Goal: Check status: Check status

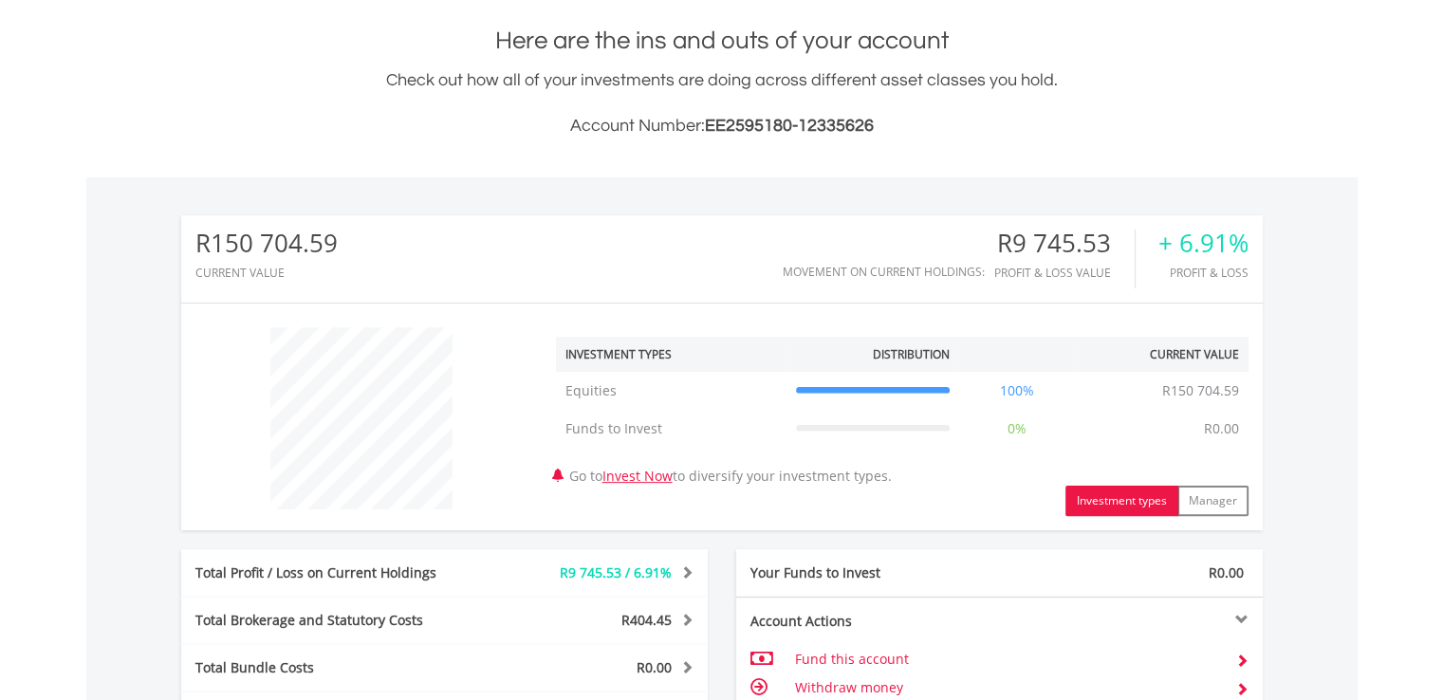
scroll to position [182, 361]
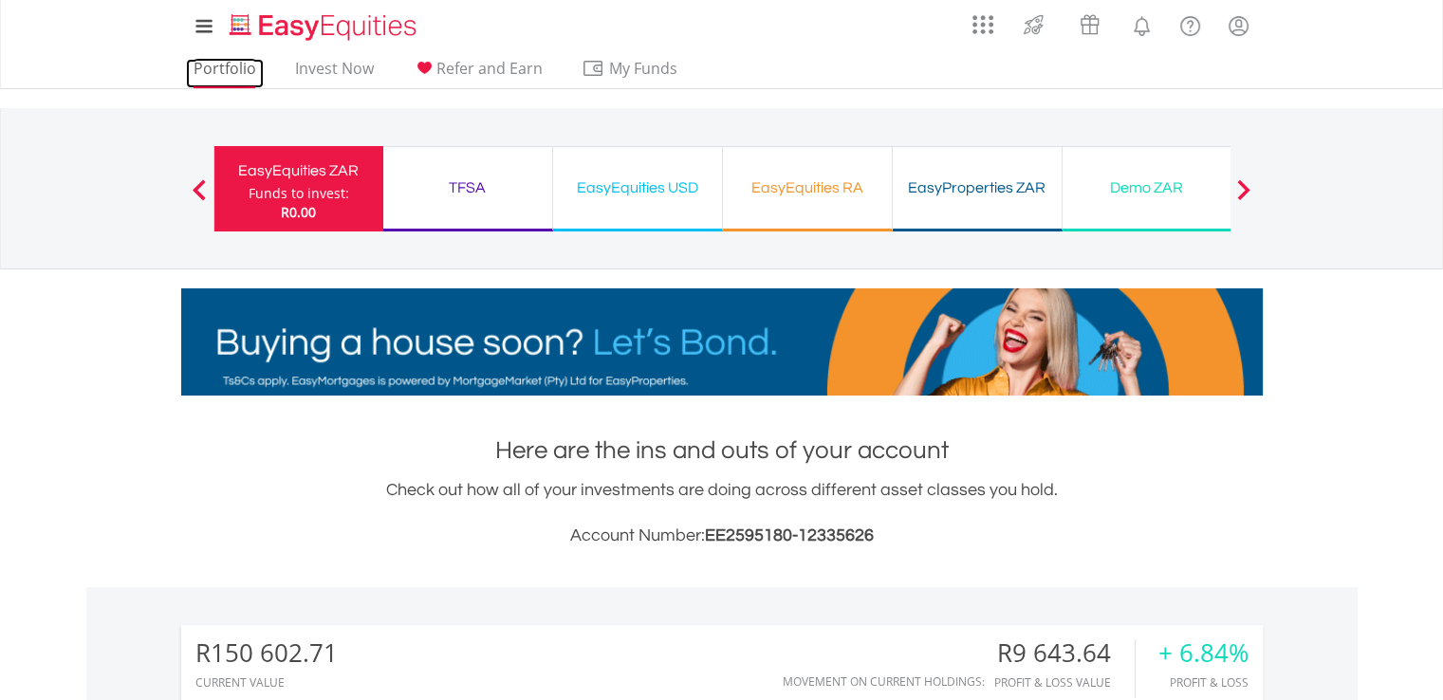
click at [228, 76] on link "Portfolio" at bounding box center [225, 73] width 78 height 29
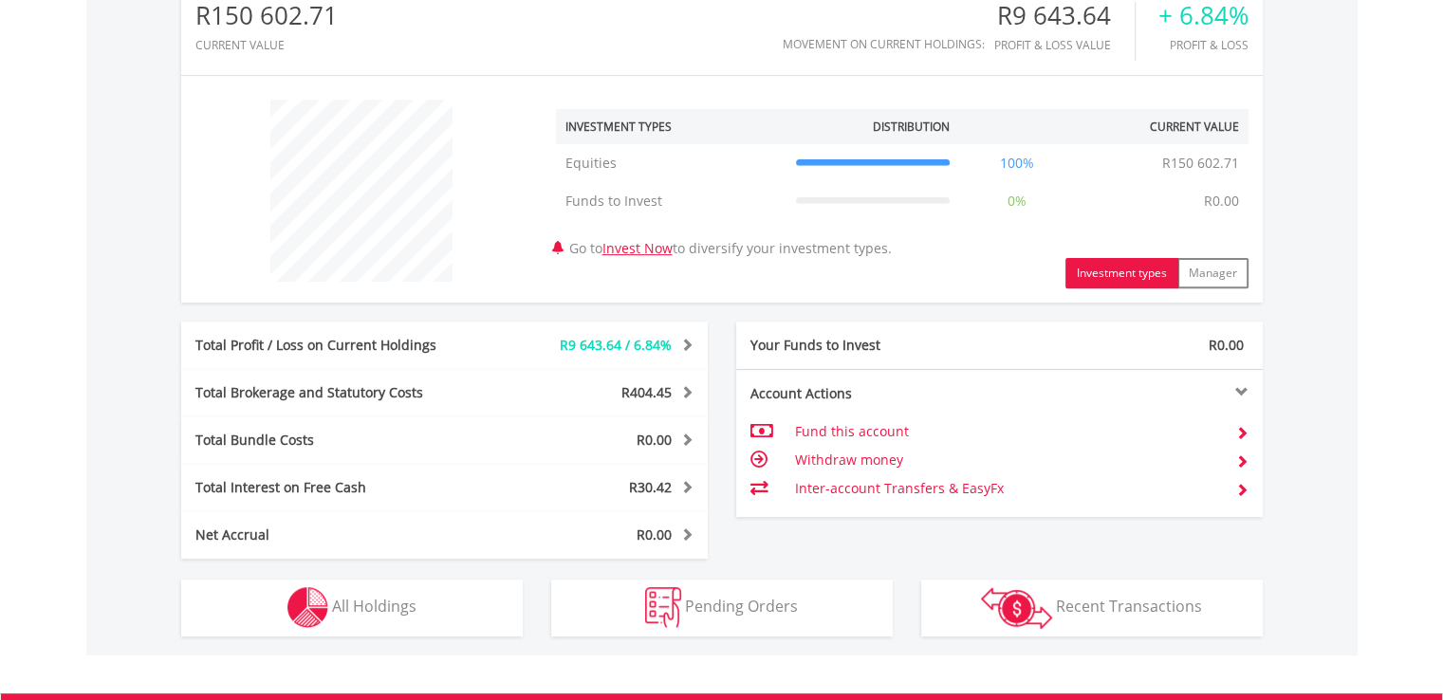
scroll to position [759, 0]
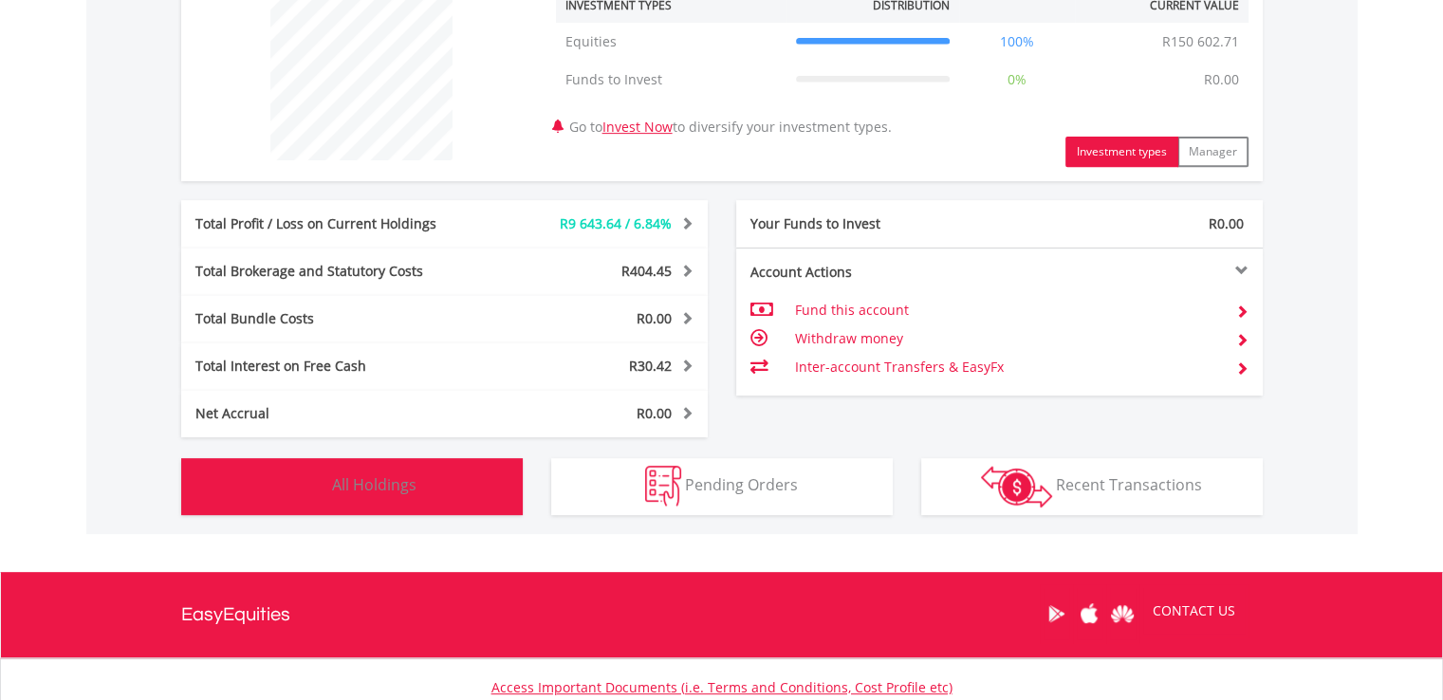
click at [428, 490] on button "Holdings All Holdings" at bounding box center [352, 486] width 342 height 57
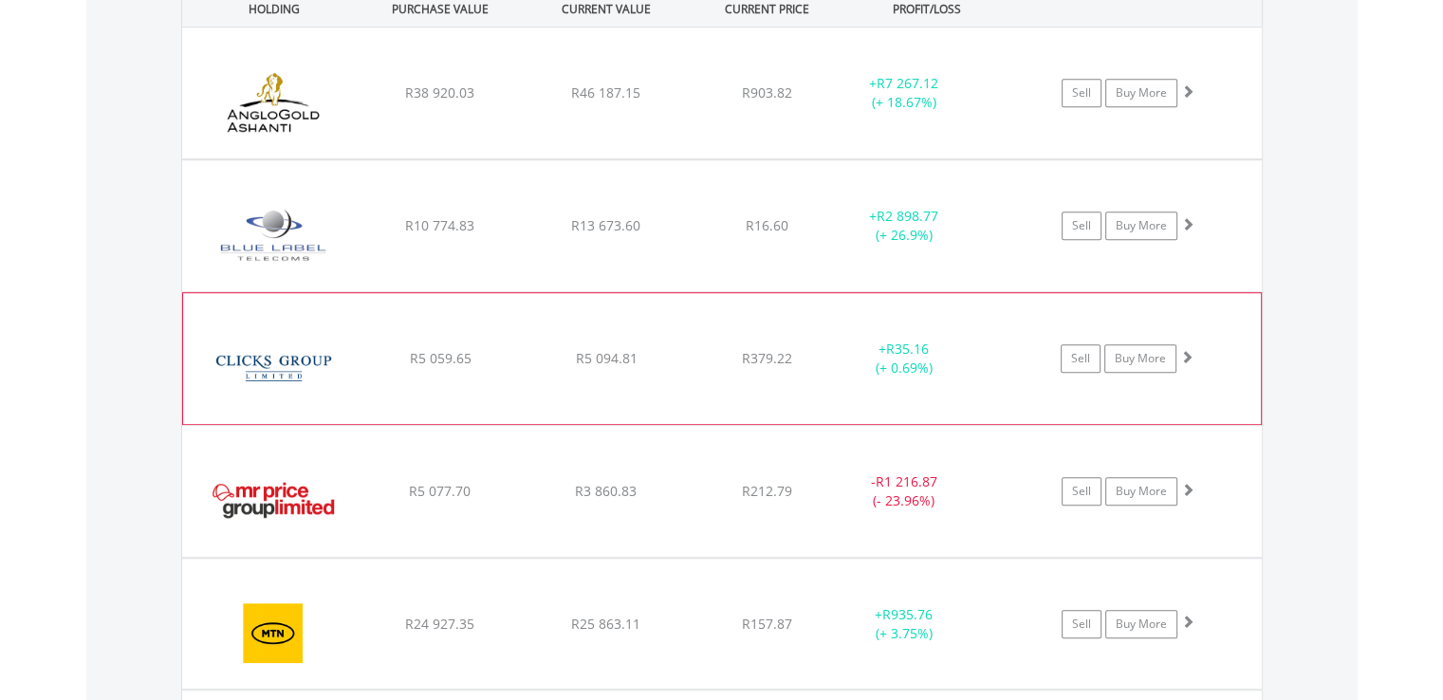
scroll to position [1329, 0]
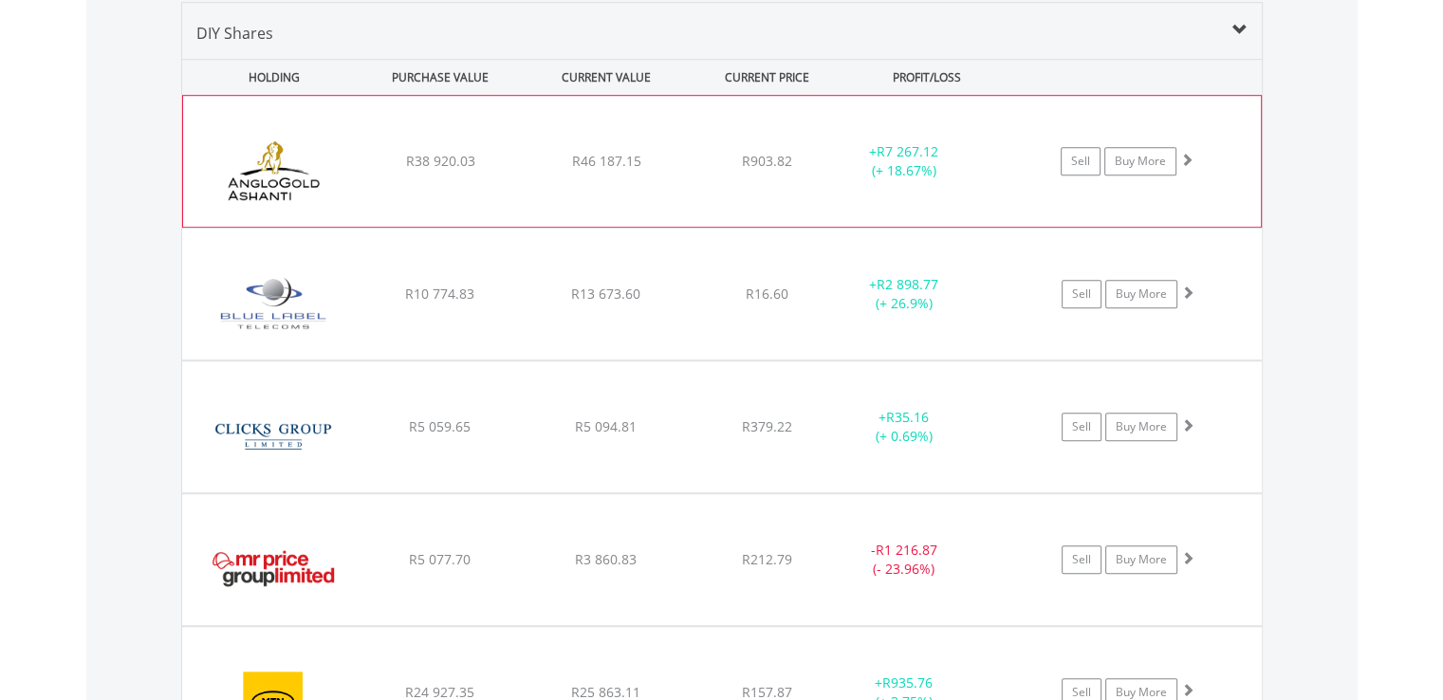
click at [615, 142] on div "﻿ Anglogold Ashanti PLC R38 920.03 R46 187.15 R903.82 + R7 267.12 (+ 18.67%) Se…" at bounding box center [722, 161] width 1078 height 131
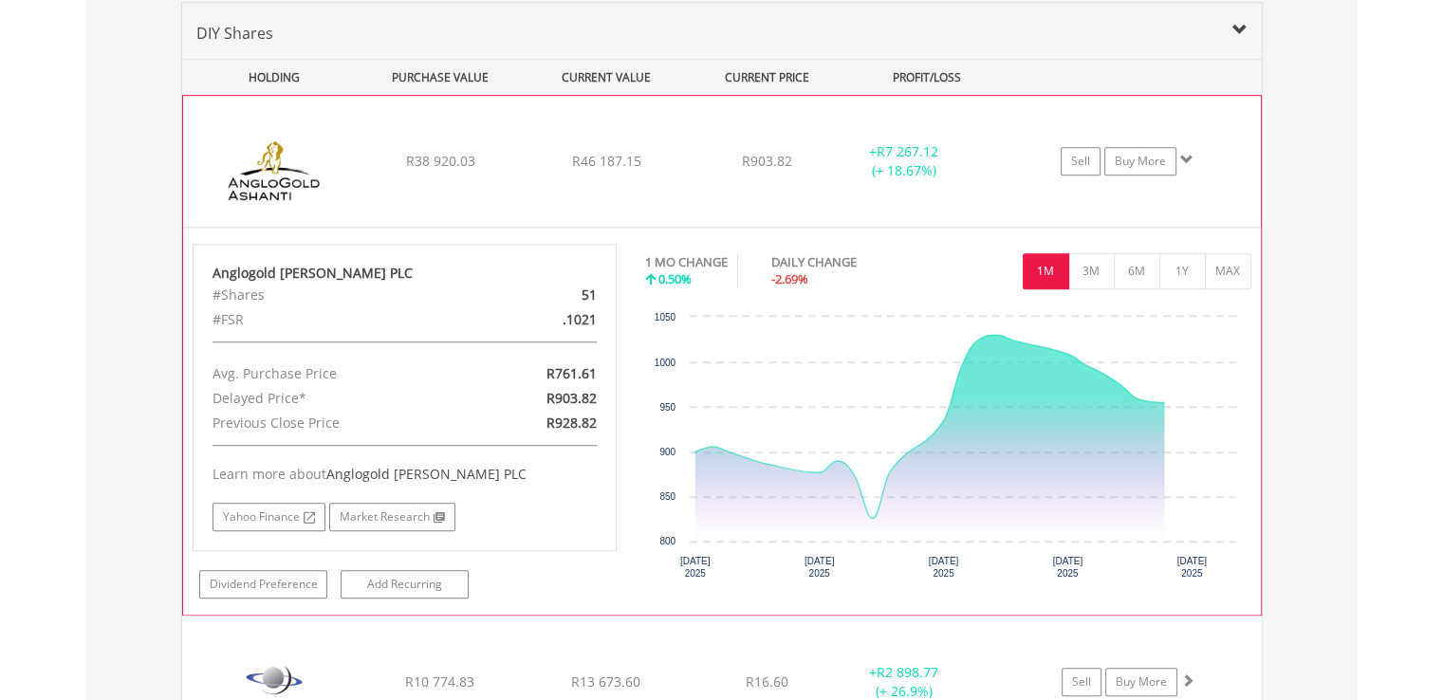
click at [615, 142] on div "﻿ Anglogold Ashanti PLC R38 920.03 R46 187.15 R903.82 + R7 267.12 (+ 18.67%) Se…" at bounding box center [722, 161] width 1078 height 131
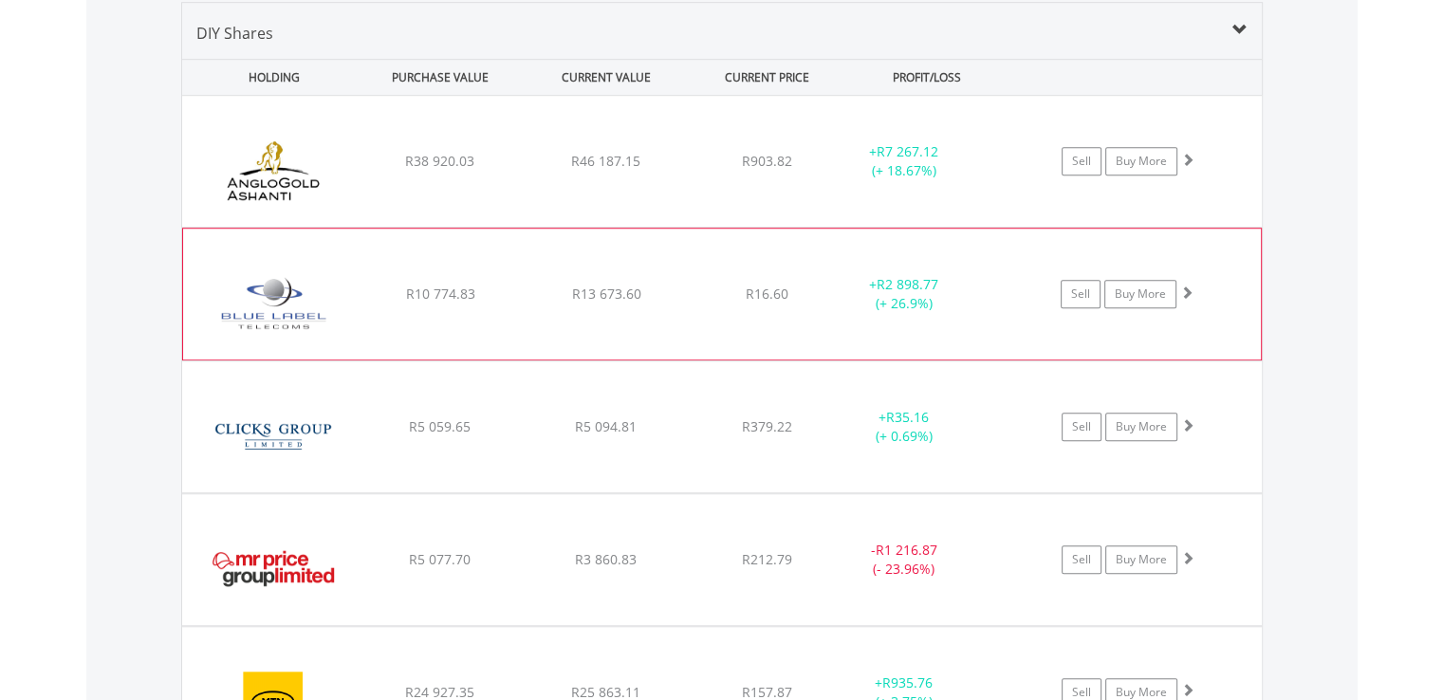
click at [668, 227] on div "﻿ Blue Label Telecoms Limited R10 774.83 R13 673.60 R16.60 + R2 898.77 (+ 26.9%…" at bounding box center [722, 161] width 1080 height 131
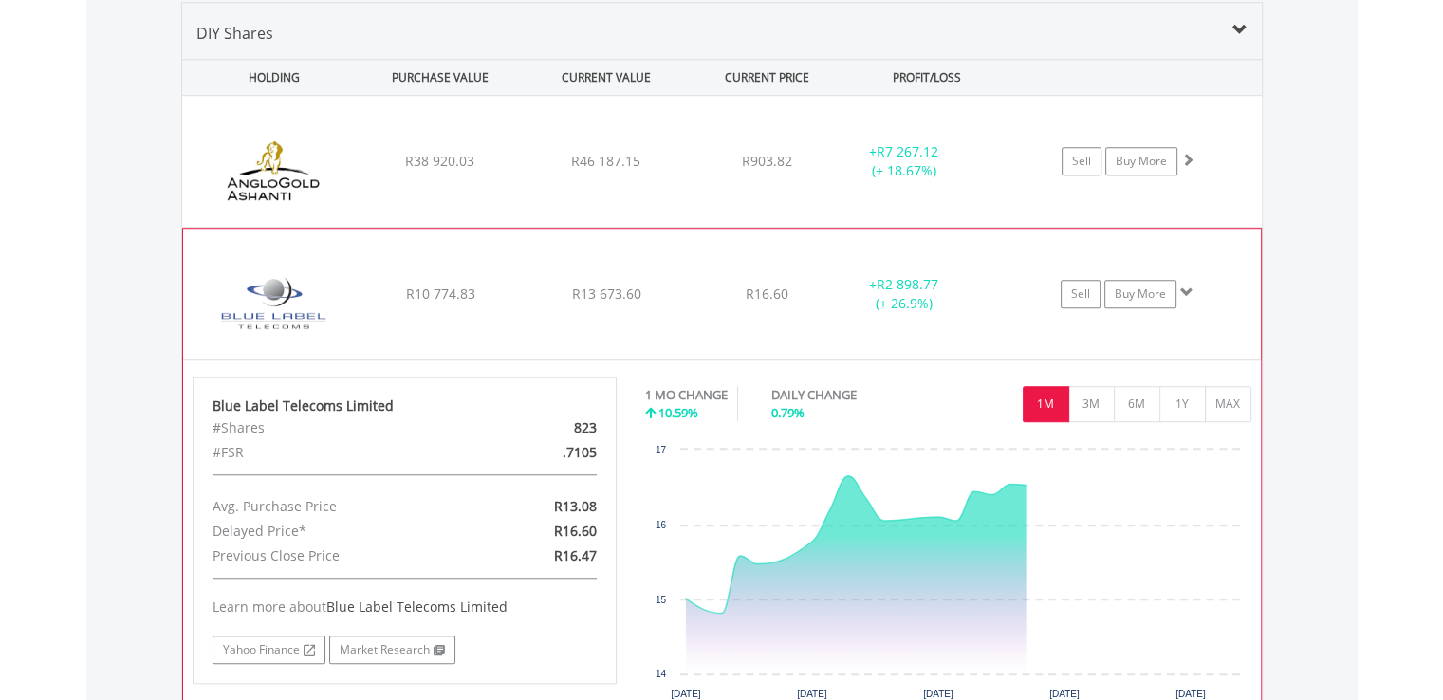
click at [668, 227] on div "﻿ Blue Label Telecoms Limited R10 774.83 R13 673.60 R16.60 + R2 898.77 (+ 26.9%…" at bounding box center [722, 161] width 1080 height 131
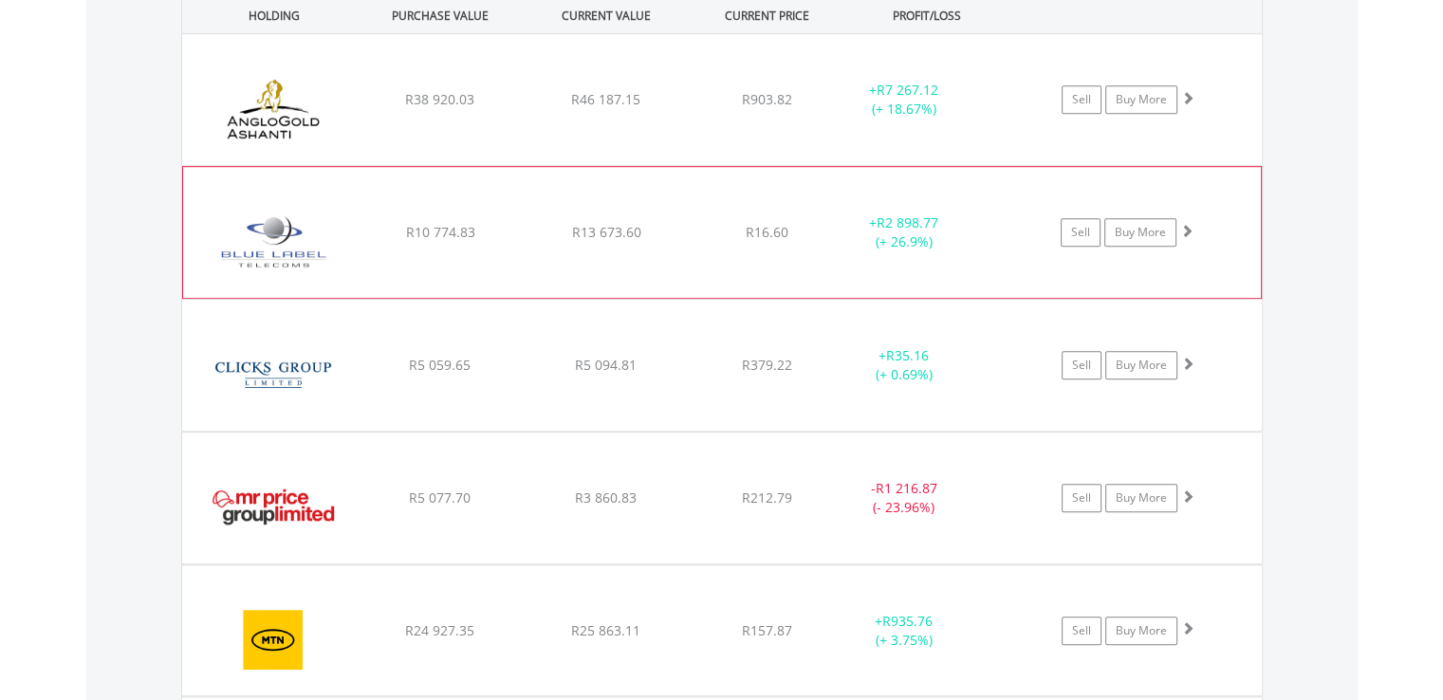
scroll to position [1424, 0]
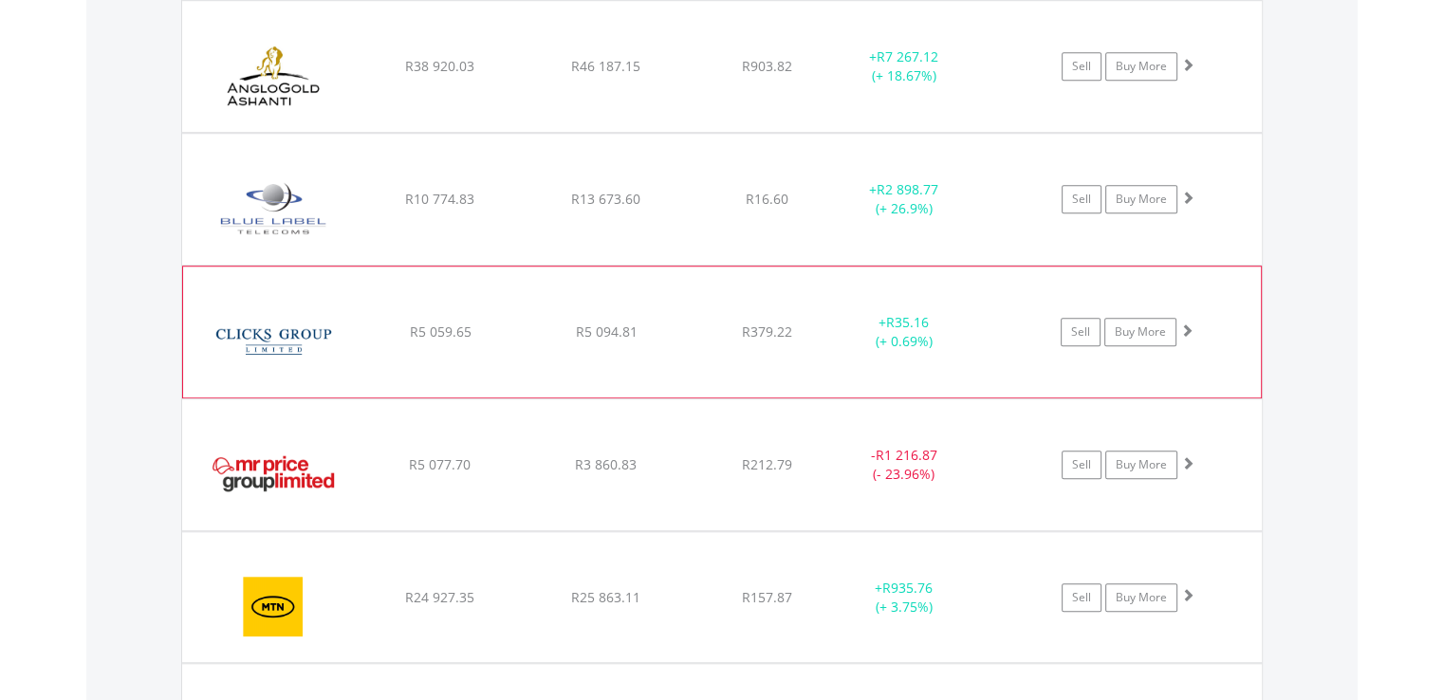
click at [662, 132] on div "﻿ Clicks Group Limited R5 059.65 R5 094.81 R379.22 + R35.16 (+ 0.69%) Sell Buy …" at bounding box center [722, 66] width 1080 height 131
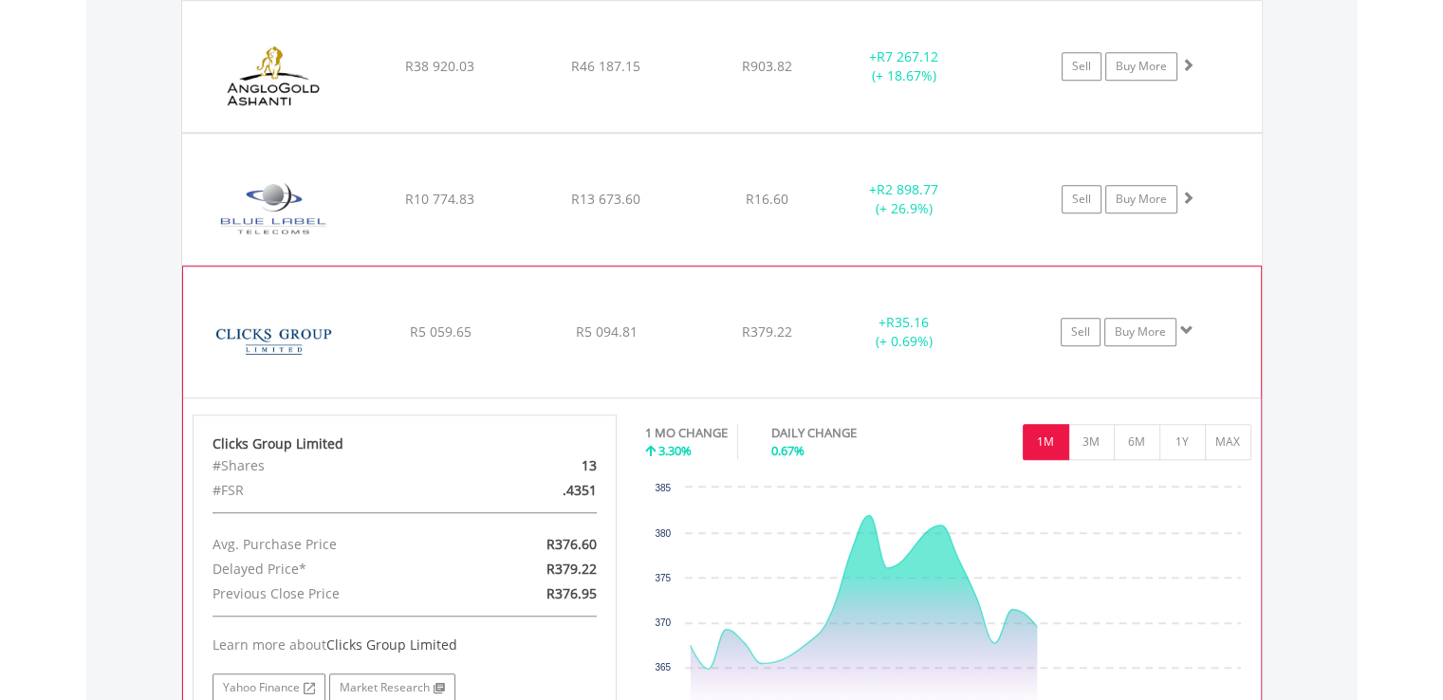
click at [662, 132] on div "﻿ Clicks Group Limited R5 059.65 R5 094.81 R379.22 + R35.16 (+ 0.69%) Sell Buy …" at bounding box center [722, 66] width 1080 height 131
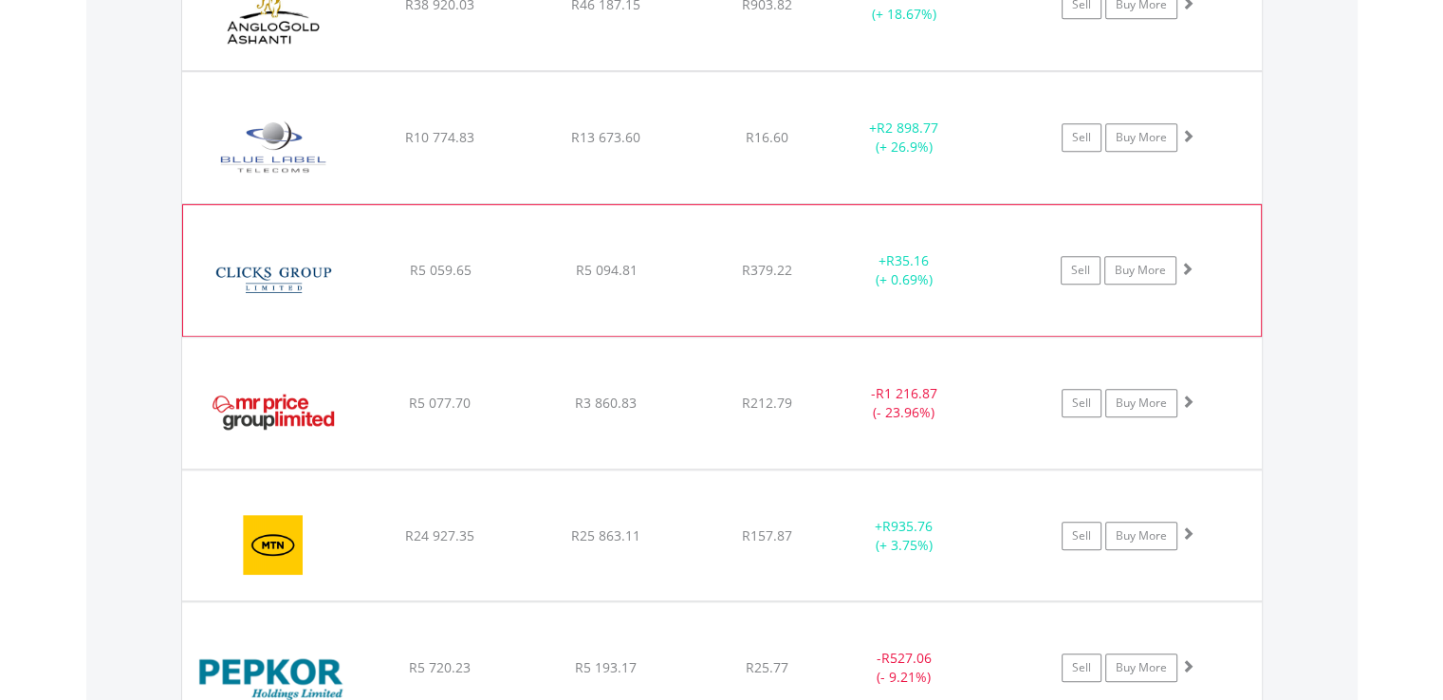
scroll to position [1519, 0]
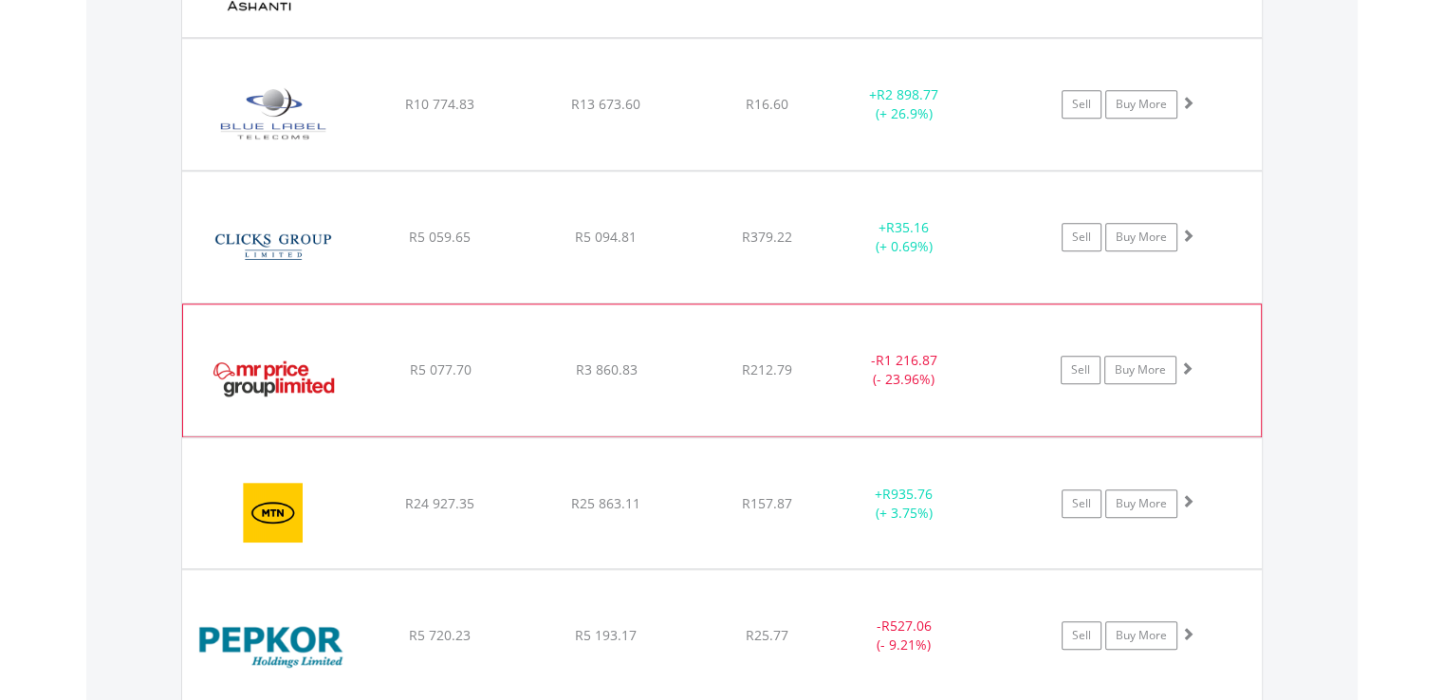
scroll to position [1898, 0]
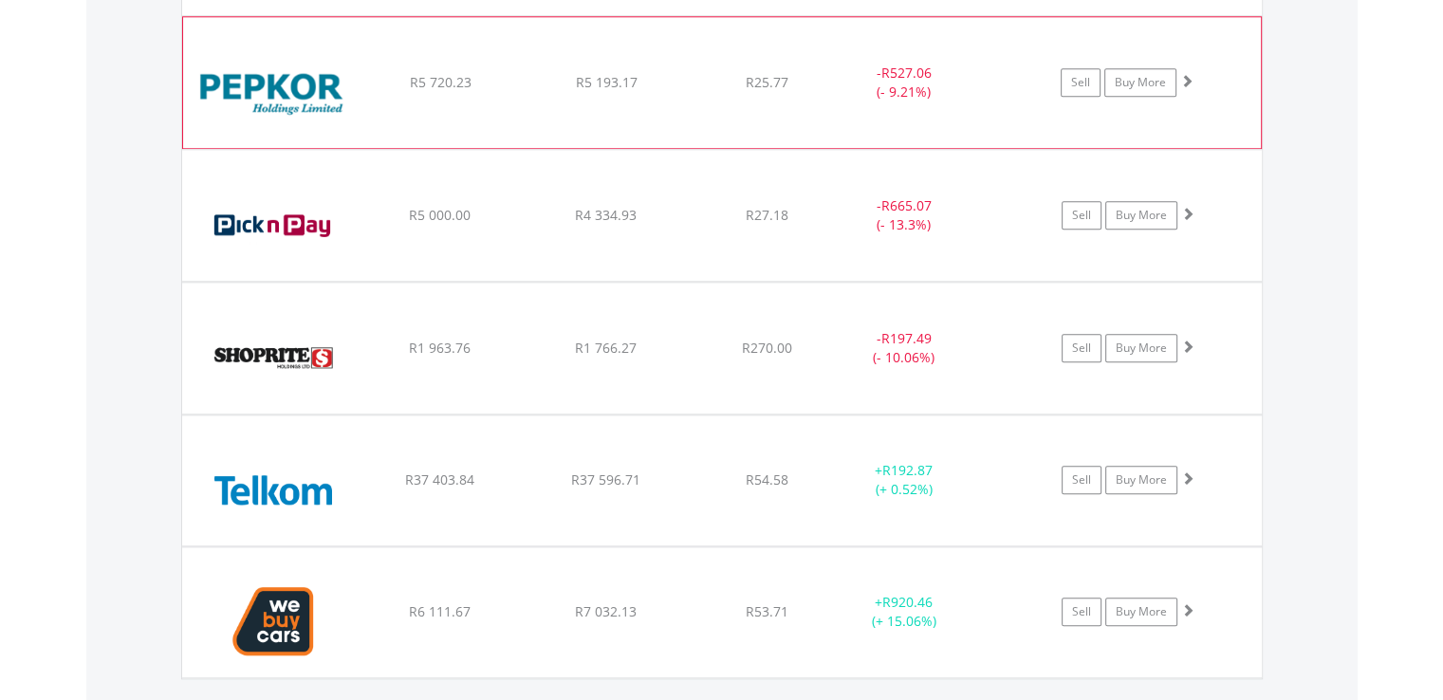
scroll to position [2088, 0]
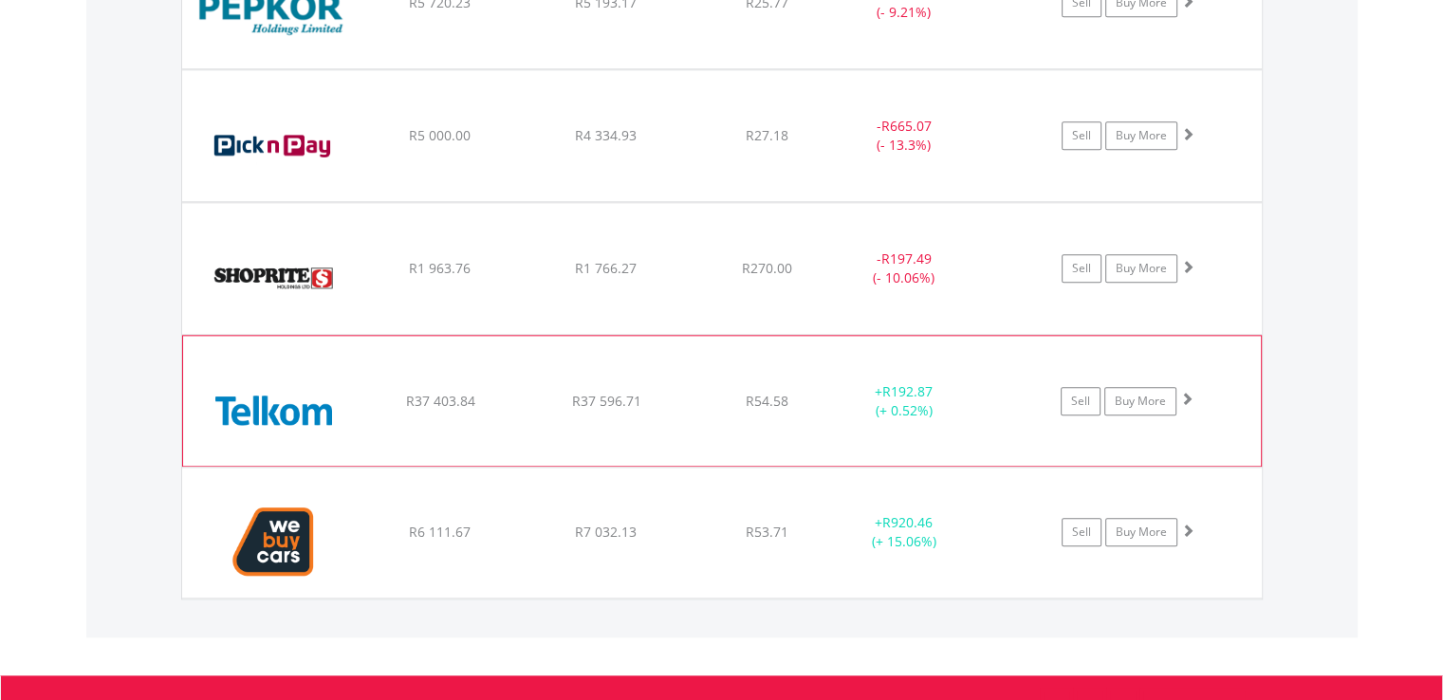
scroll to position [2183, 0]
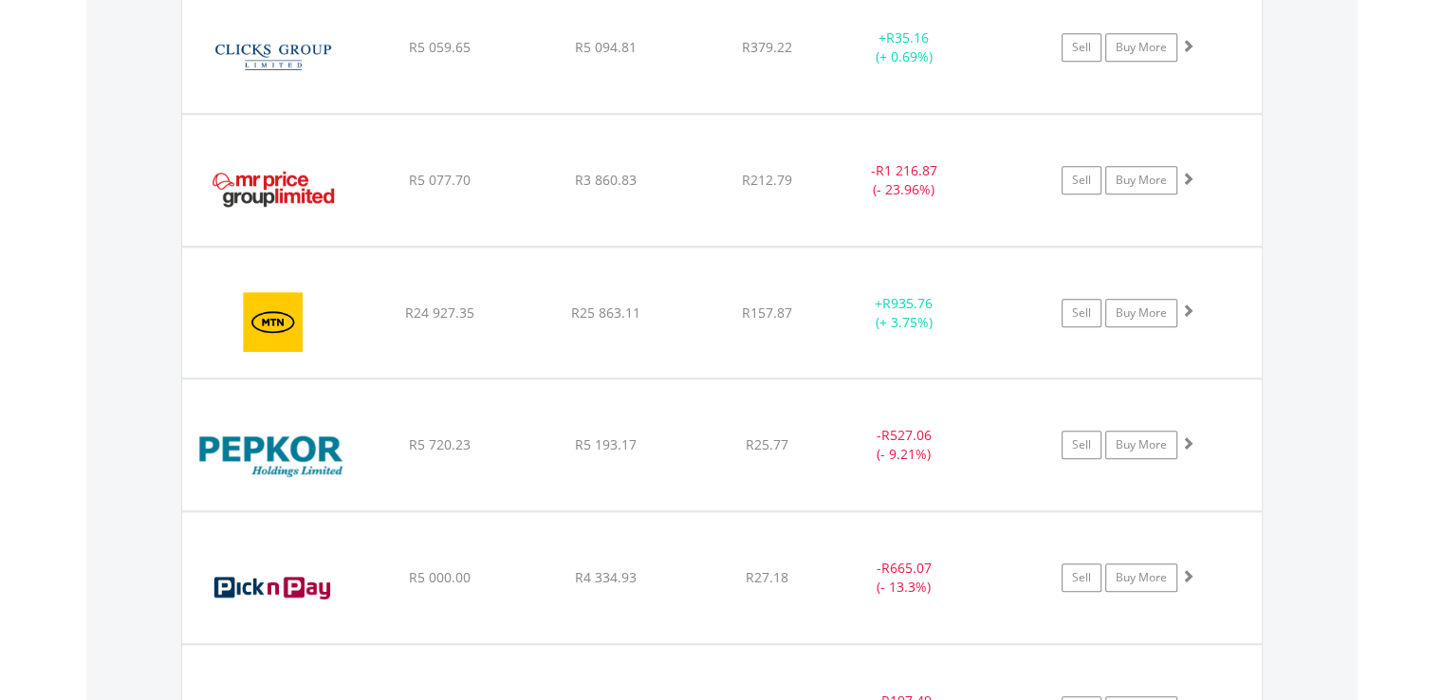
scroll to position [1614, 0]
